Goal: Information Seeking & Learning: Learn about a topic

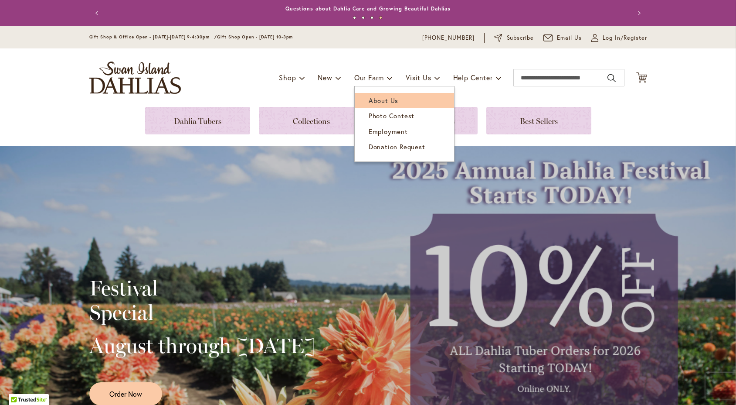
click at [375, 97] on span "About Us" at bounding box center [384, 100] width 30 height 9
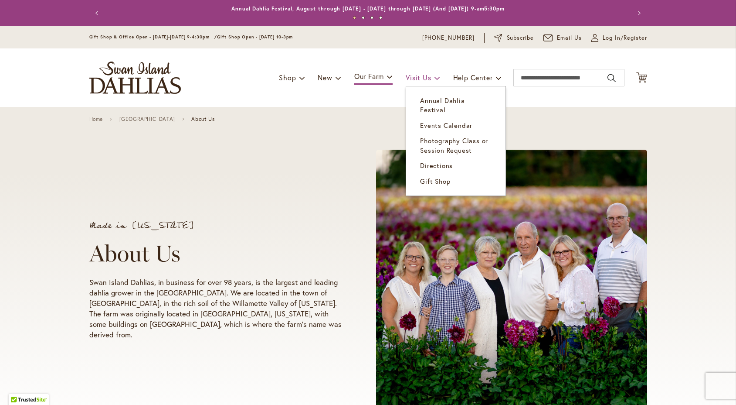
click at [430, 71] on link "Visit Us" at bounding box center [423, 77] width 34 height 17
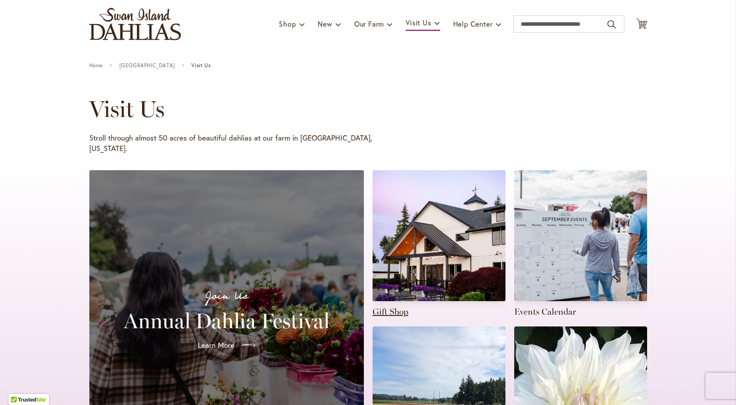
scroll to position [51, 0]
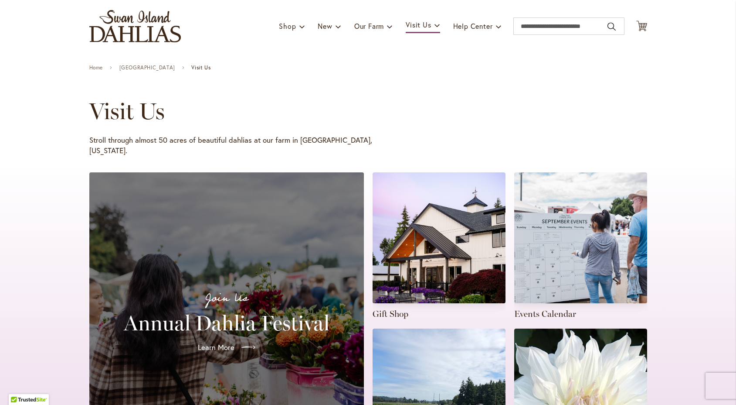
click at [140, 18] on img "store logo" at bounding box center [135, 26] width 92 height 32
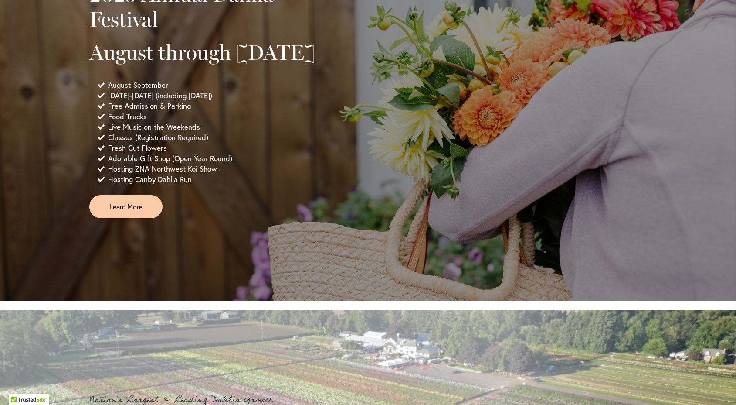
scroll to position [656, 0]
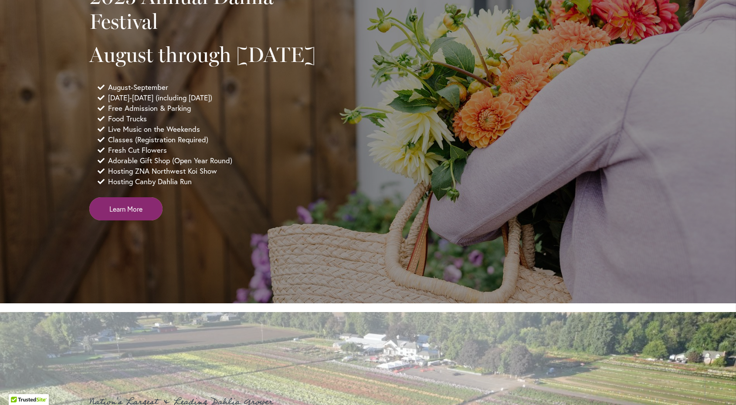
click at [127, 220] on link "Learn More" at bounding box center [125, 208] width 73 height 23
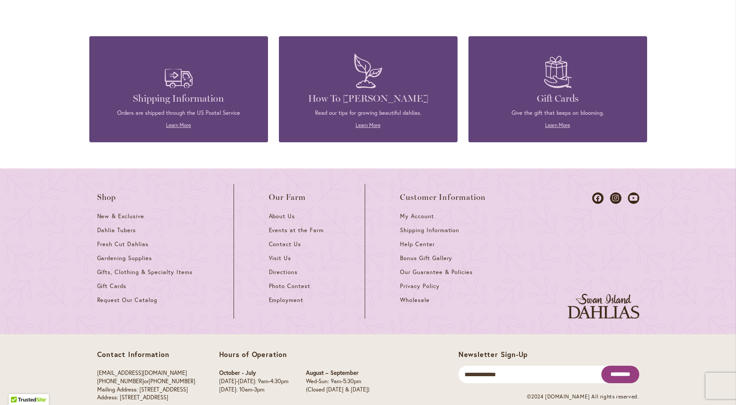
scroll to position [2325, 0]
